Goal: Navigation & Orientation: Find specific page/section

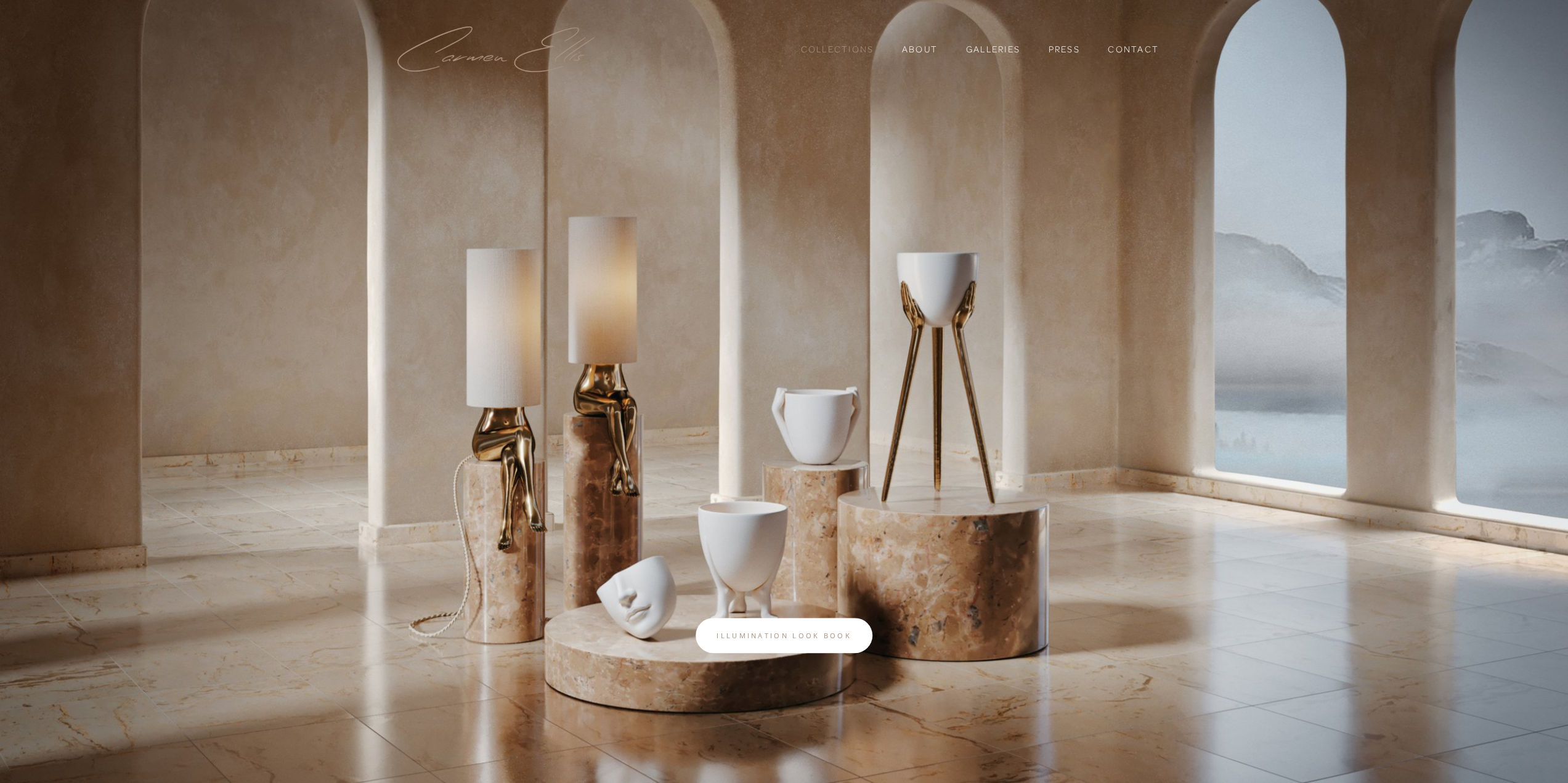
click at [837, 52] on link "Collections" at bounding box center [837, 49] width 73 height 21
click at [187, 336] on section "Scroll Illumination look book" at bounding box center [784, 391] width 1568 height 783
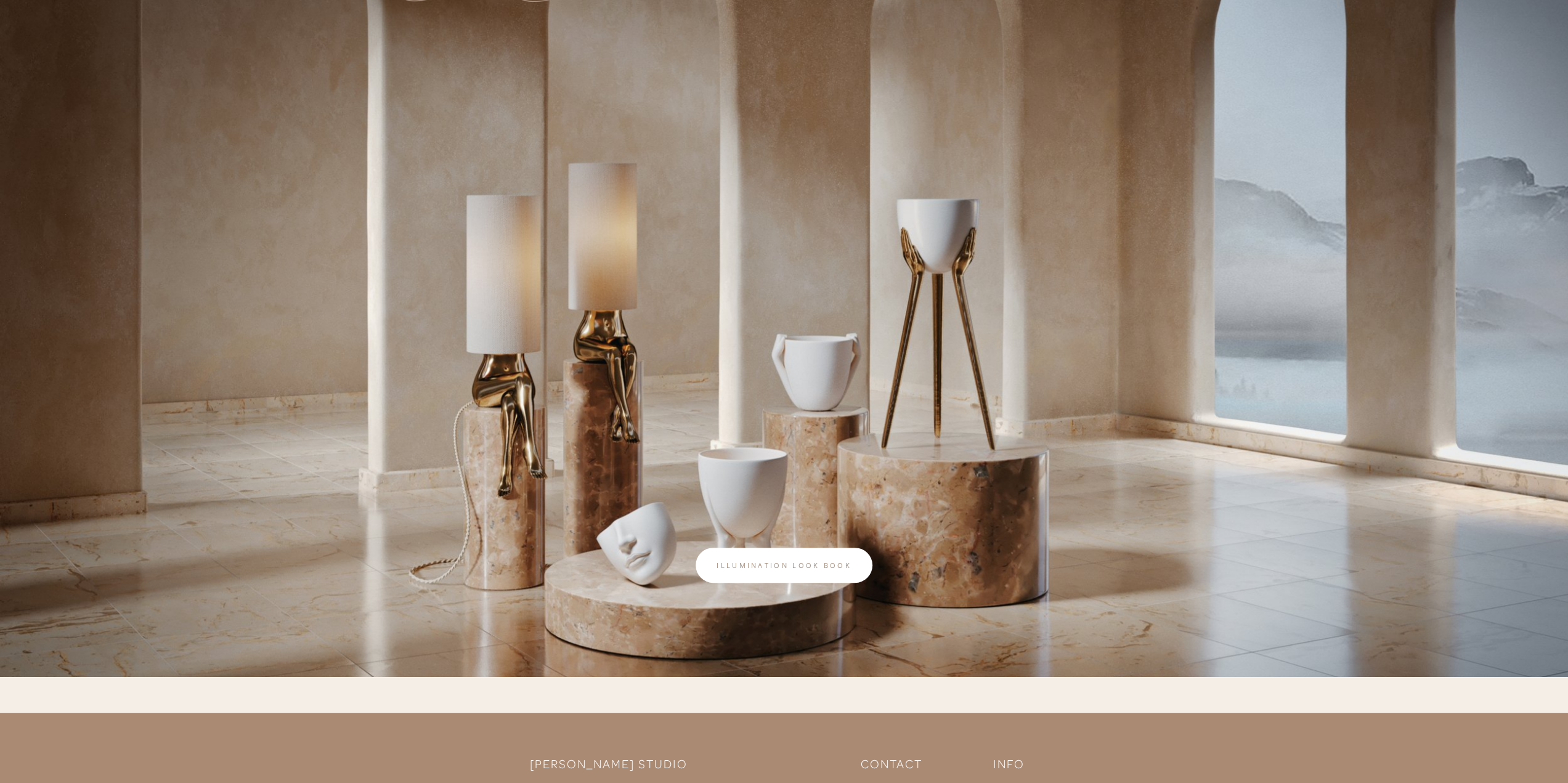
scroll to position [185, 0]
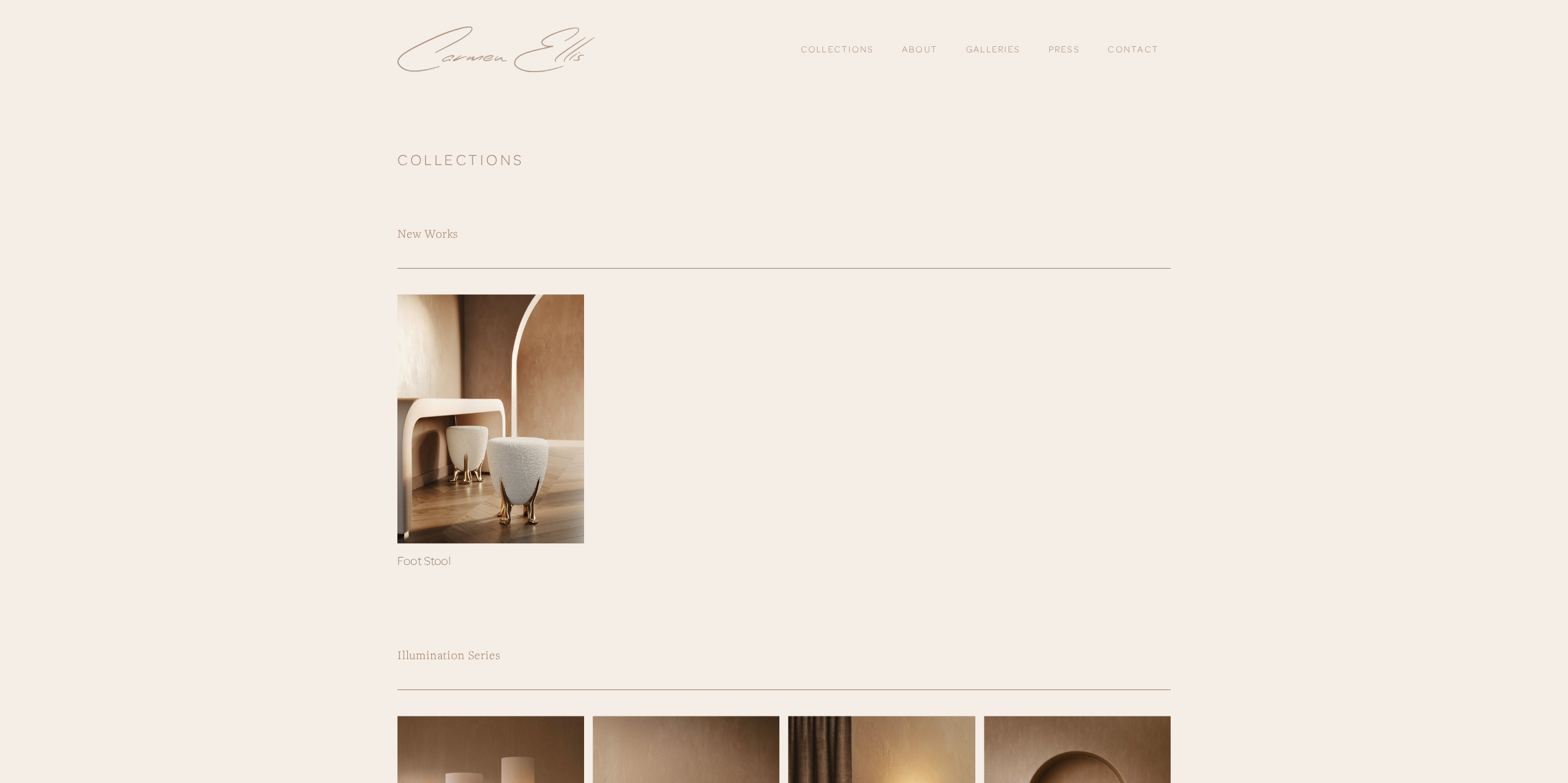
scroll to position [246, 0]
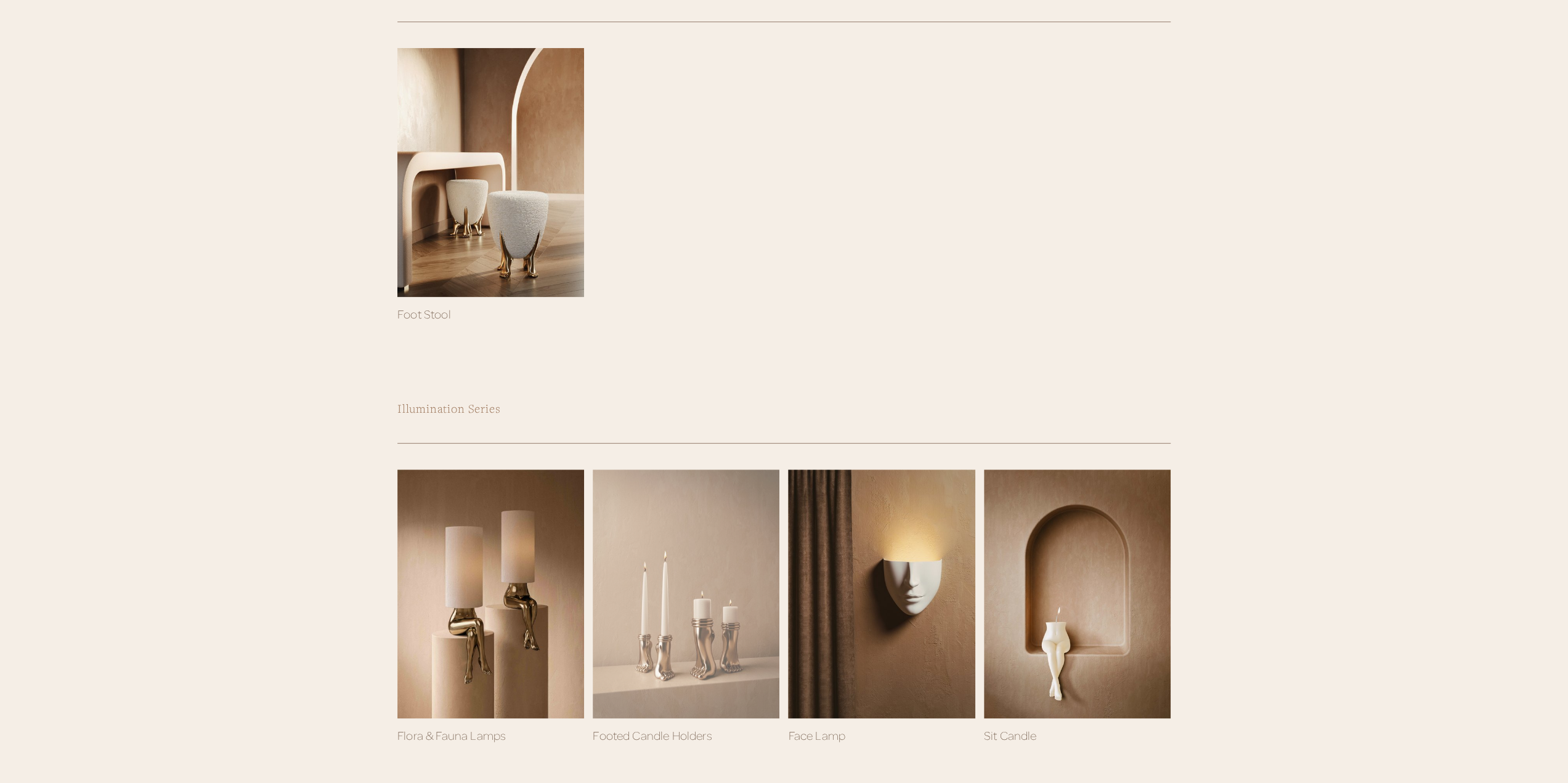
click at [681, 528] on div at bounding box center [686, 594] width 187 height 249
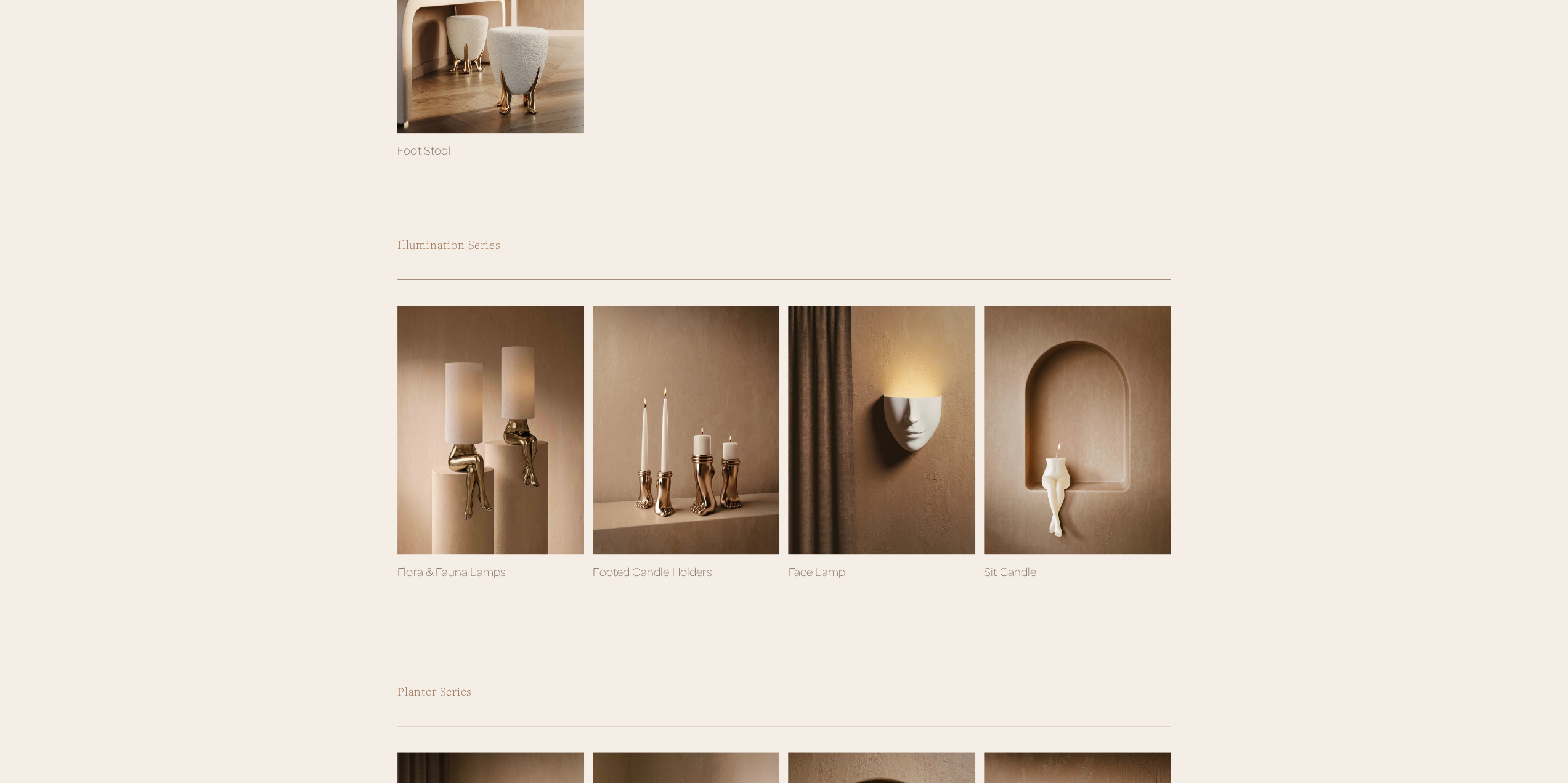
scroll to position [0, 0]
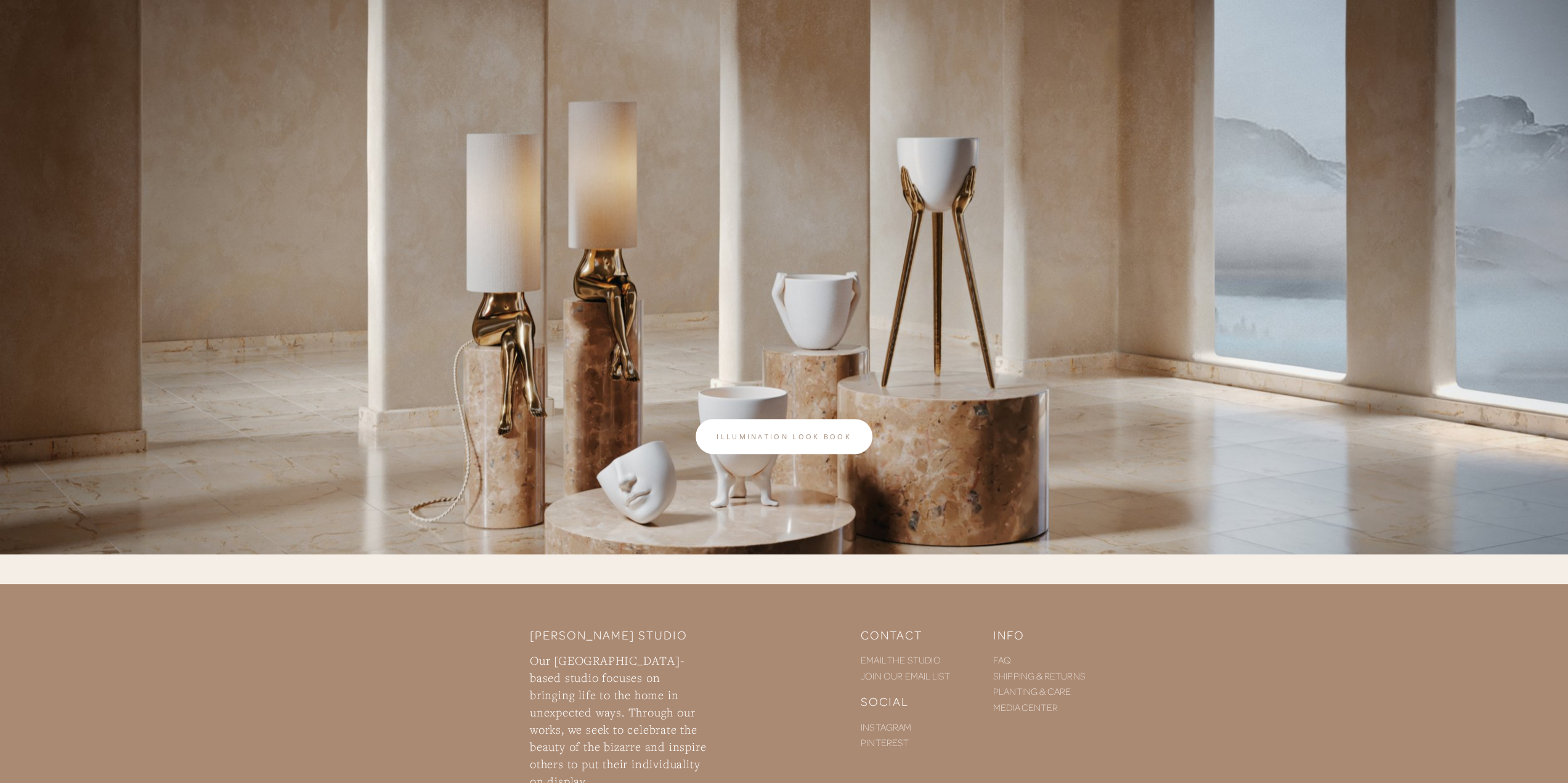
scroll to position [255, 0]
